Goal: Task Accomplishment & Management: Manage account settings

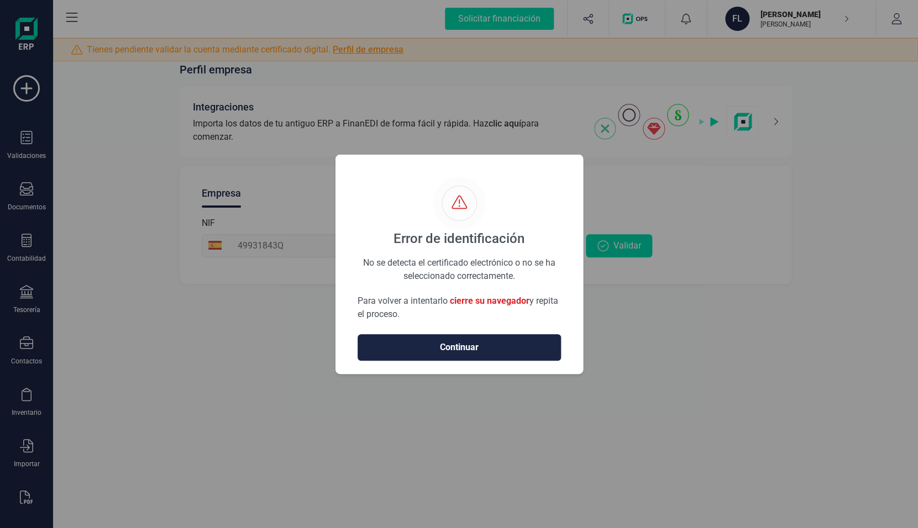
click at [497, 264] on div "No se detecta el certificado electrónico o no se ha seleccionado correctamente." at bounding box center [459, 262] width 203 height 12
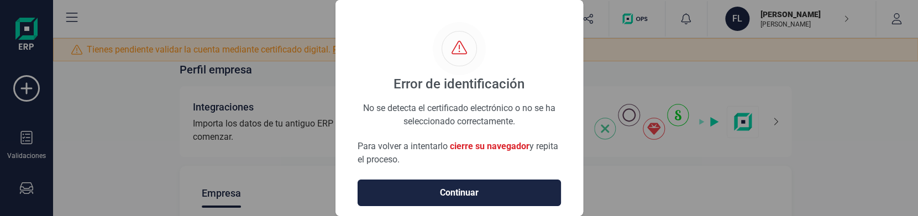
click at [441, 187] on span "Continuar" at bounding box center [459, 192] width 180 height 13
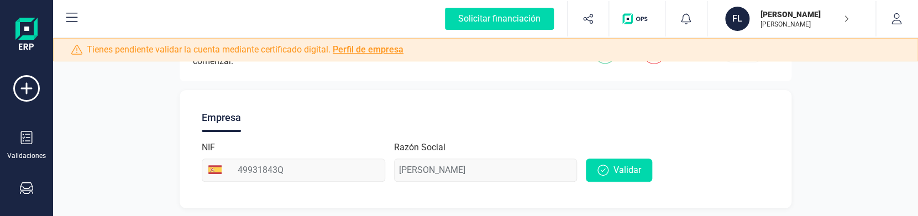
scroll to position [81, 0]
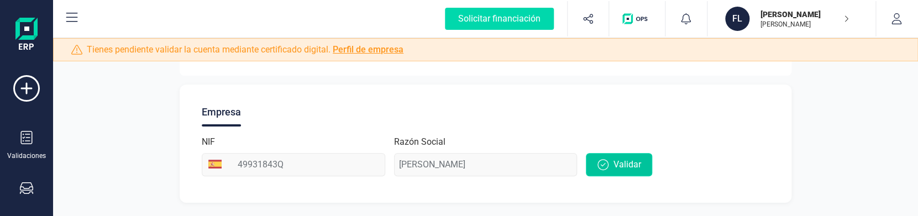
click at [643, 166] on button "Validar" at bounding box center [619, 164] width 66 height 23
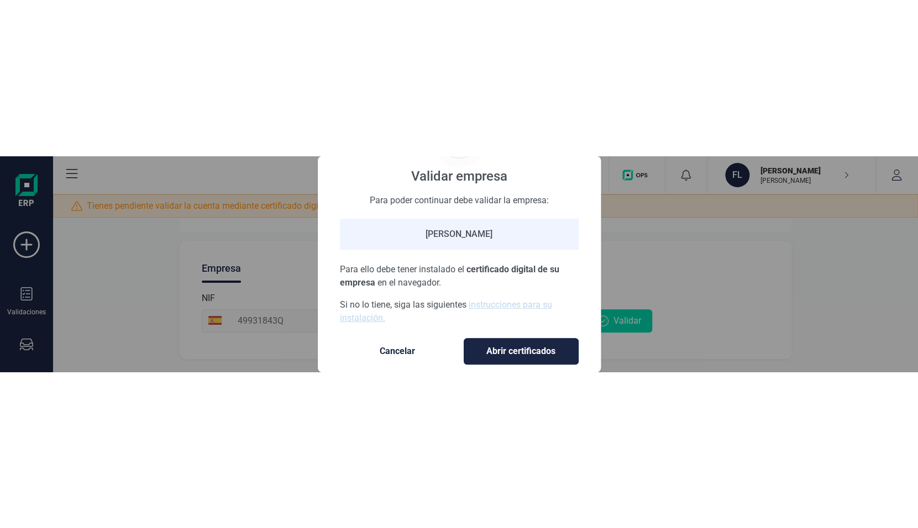
scroll to position [78, 0]
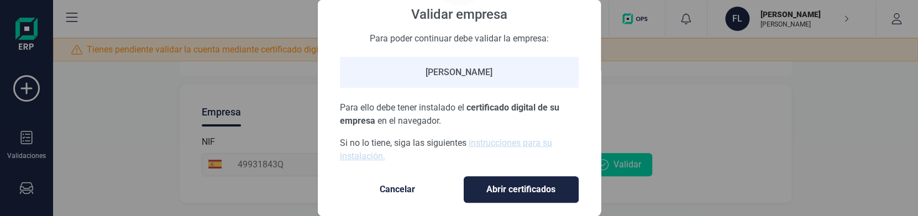
click at [509, 176] on button "Abrir certificados" at bounding box center [521, 189] width 115 height 27
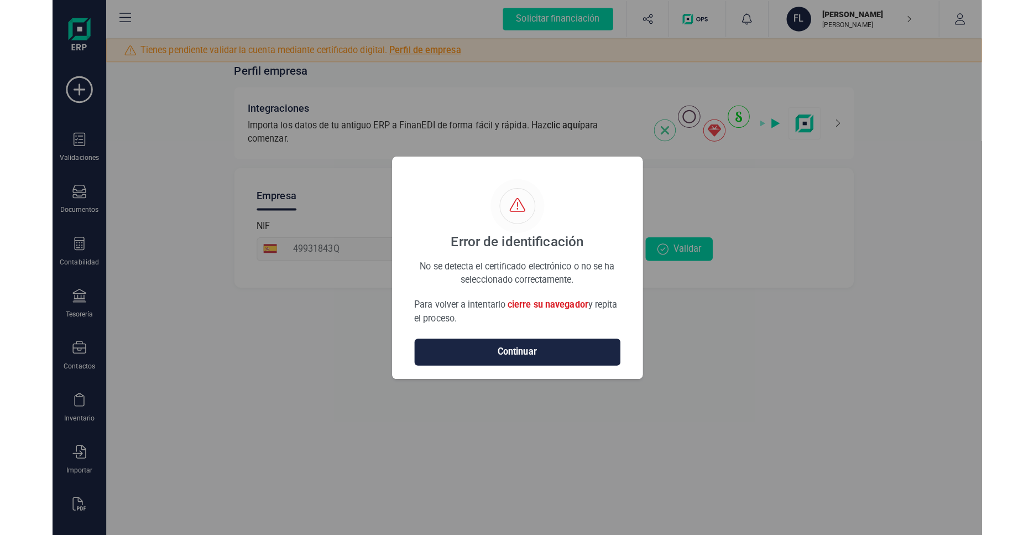
scroll to position [0, 0]
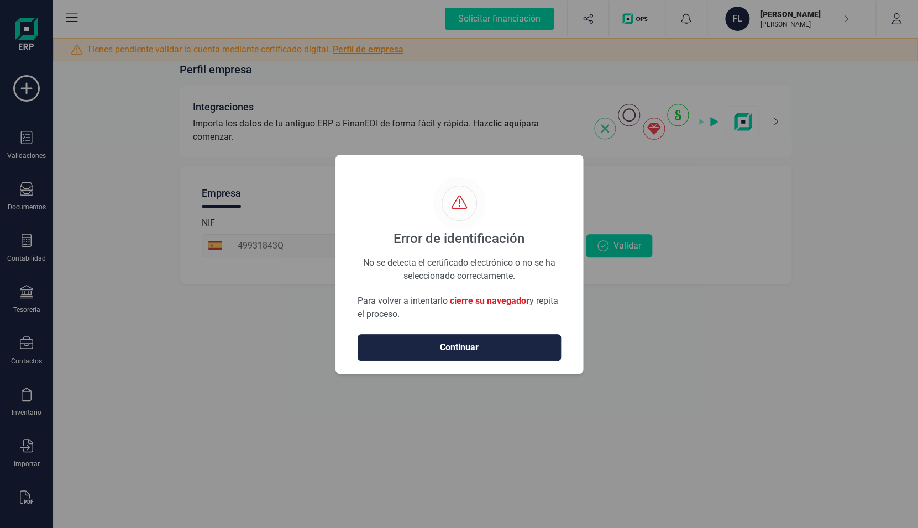
click at [442, 341] on button "Continuar" at bounding box center [459, 347] width 203 height 27
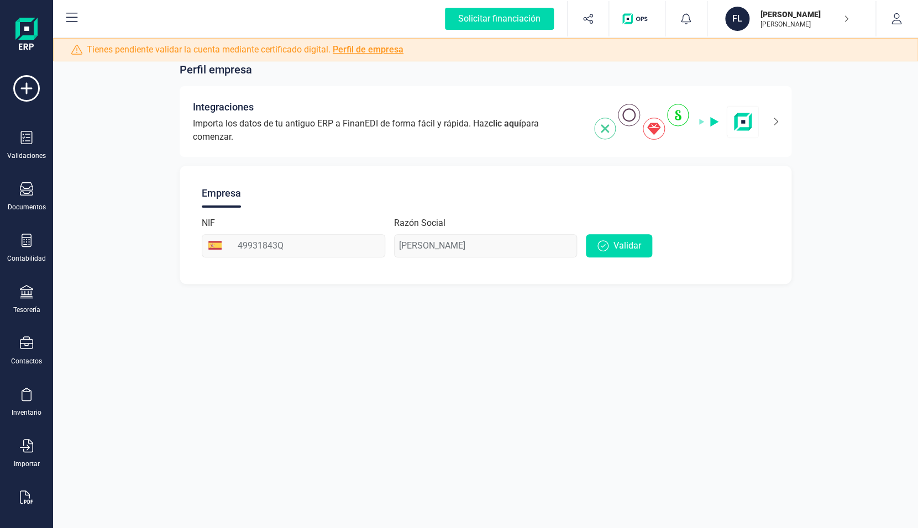
click at [784, 25] on p "[PERSON_NAME]" at bounding box center [805, 24] width 88 height 9
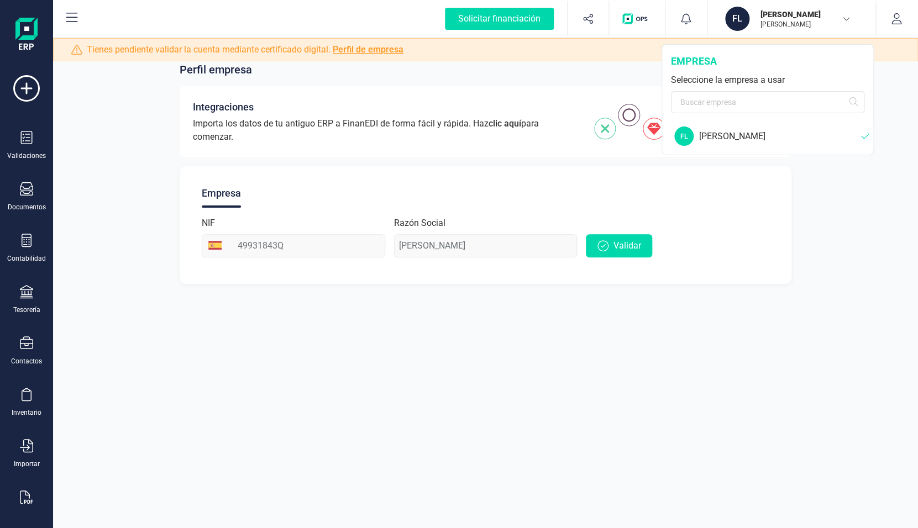
click at [359, 405] on div "Perfil empresa Integraciones Importa los datos de tu antiguo ERP a FinanEDI de …" at bounding box center [485, 264] width 865 height 528
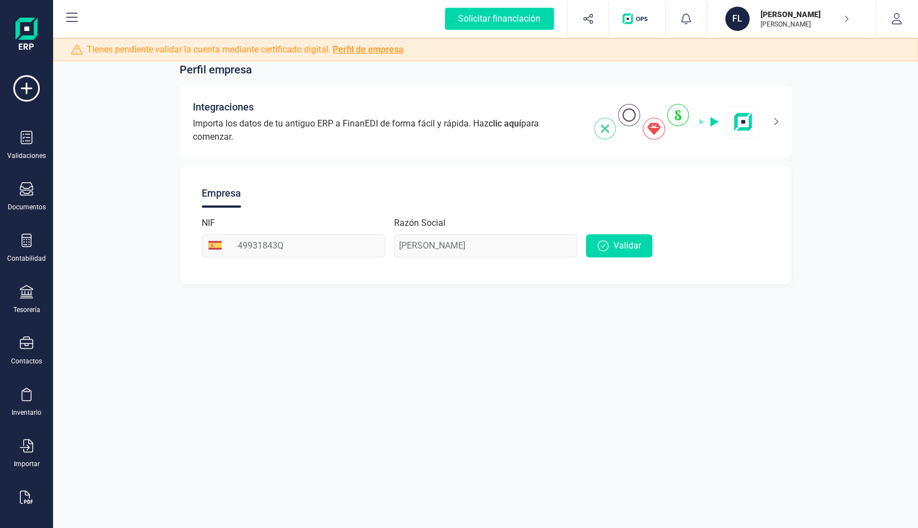
click at [68, 18] on icon at bounding box center [72, 17] width 12 height 9
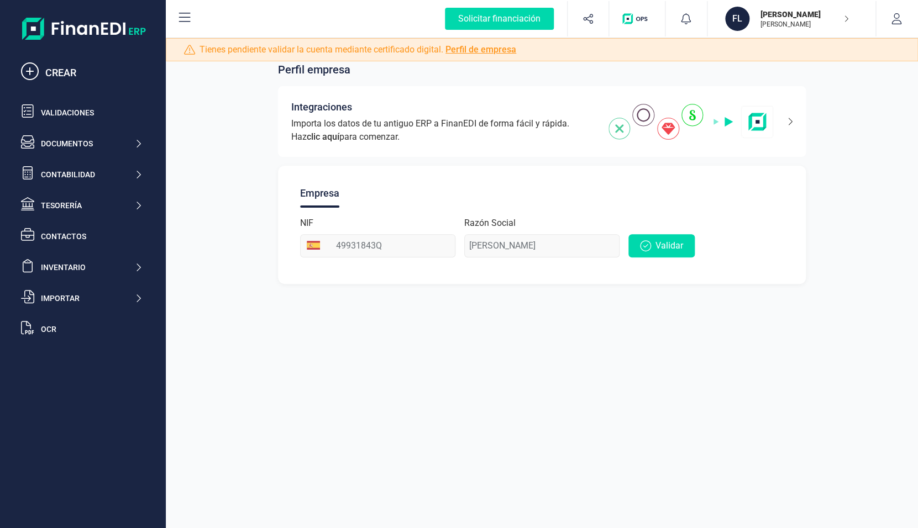
click at [835, 20] on p "[PERSON_NAME]" at bounding box center [805, 24] width 88 height 9
click at [889, 14] on button "button" at bounding box center [896, 18] width 41 height 35
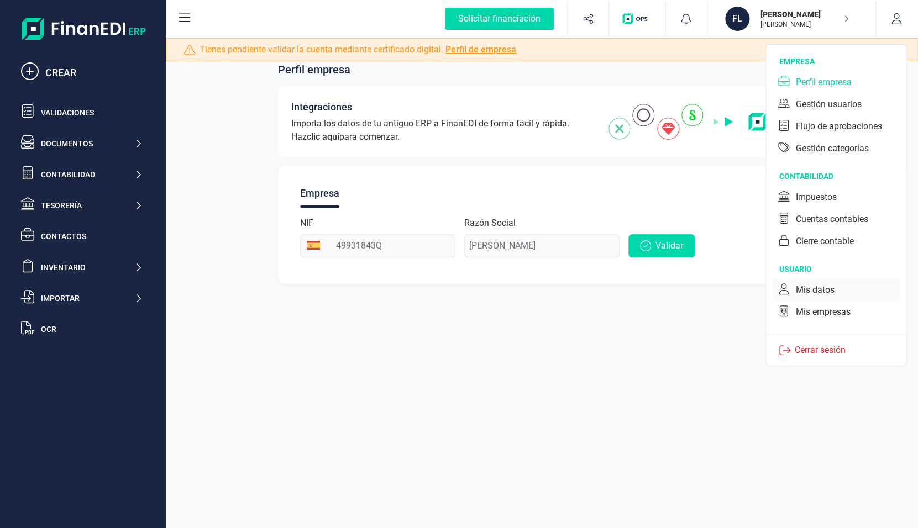
click at [820, 294] on div "Mis datos" at bounding box center [815, 290] width 39 height 13
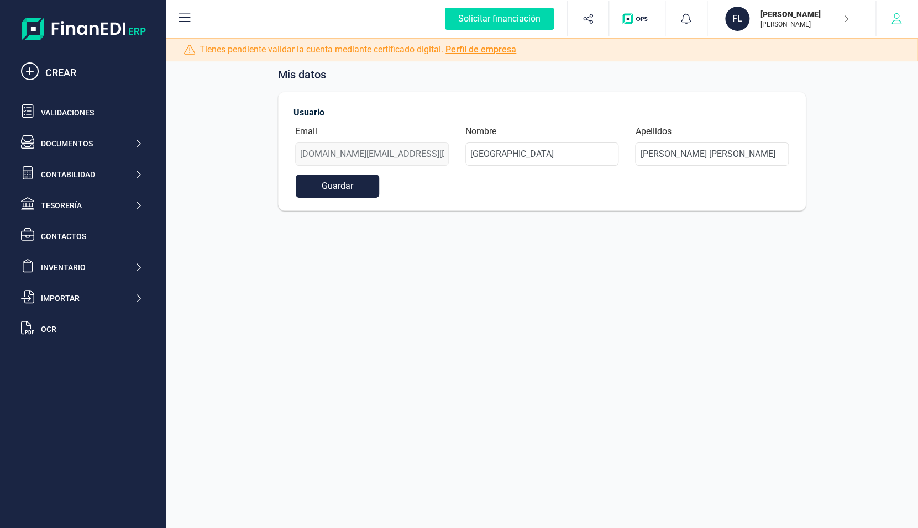
click at [887, 20] on button "button" at bounding box center [896, 18] width 41 height 35
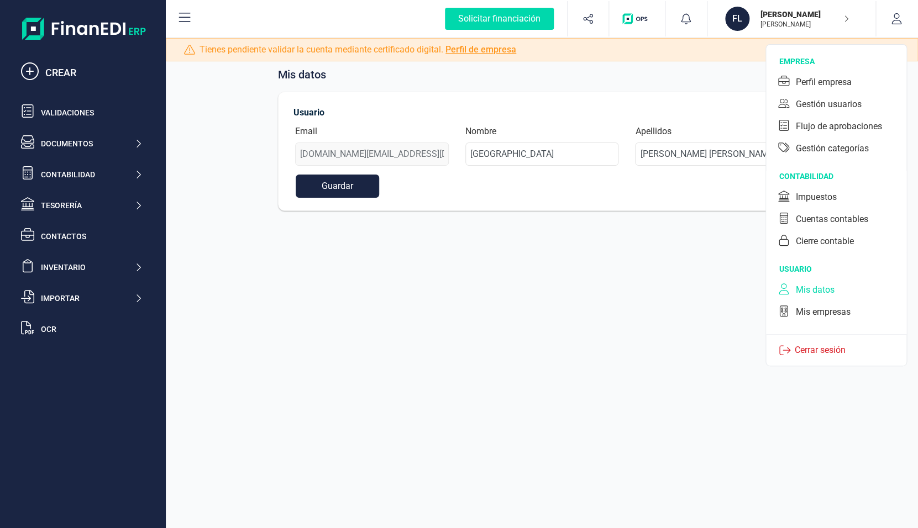
click at [620, 368] on div "Mis datos Usuario Email [DOMAIN_NAME][EMAIL_ADDRESS][DOMAIN_NAME] Nombre [PERSO…" at bounding box center [542, 264] width 752 height 528
